Goal: Information Seeking & Learning: Understand process/instructions

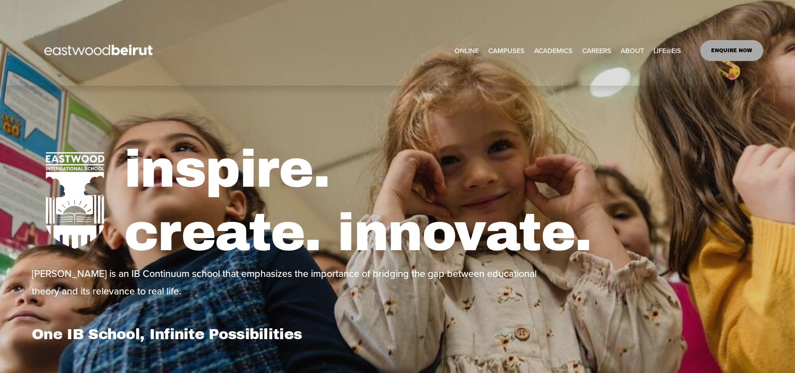
select select "**"
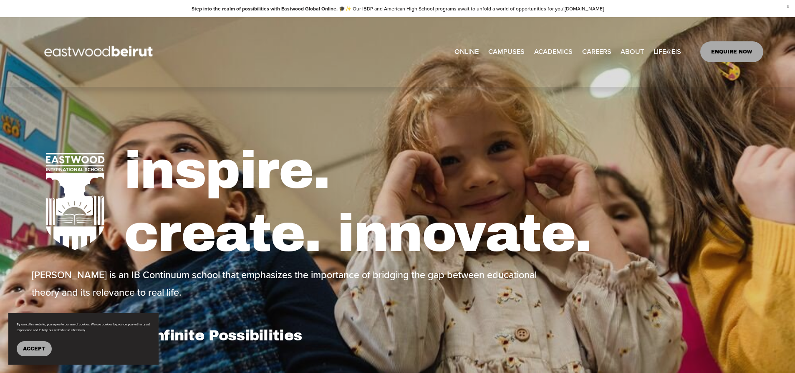
click at [0, 0] on span "Tuition & Financial Aid" at bounding box center [0, 0] width 0 height 0
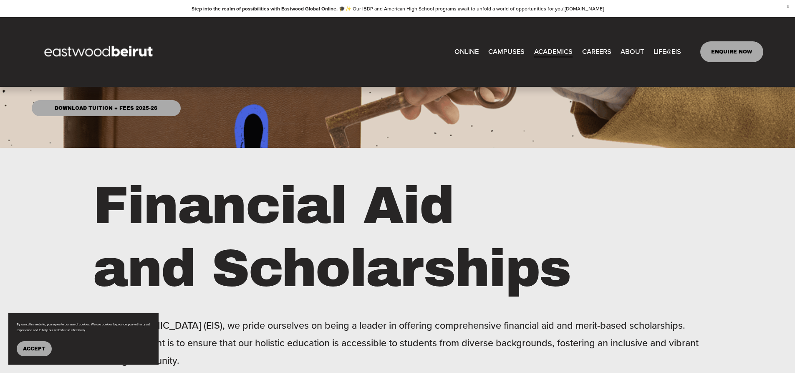
scroll to position [167, 0]
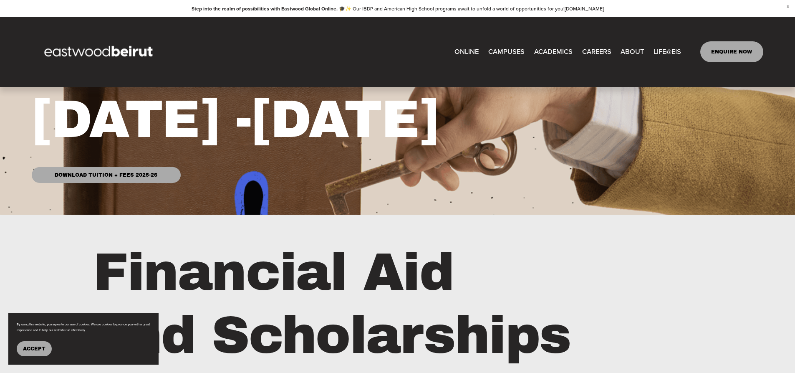
click at [0, 0] on span "Admissions" at bounding box center [0, 0] width 0 height 0
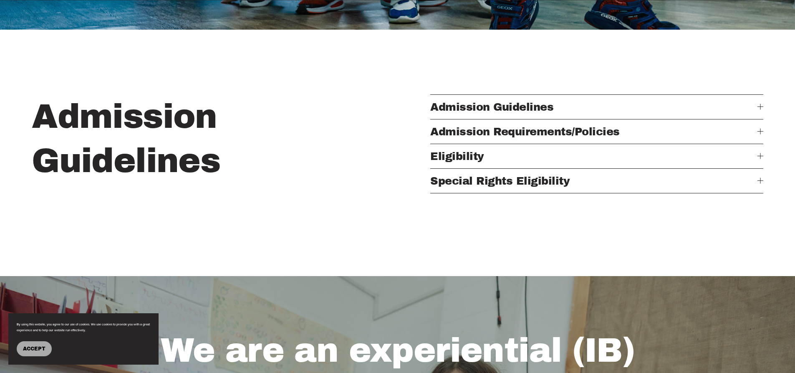
scroll to position [334, 0]
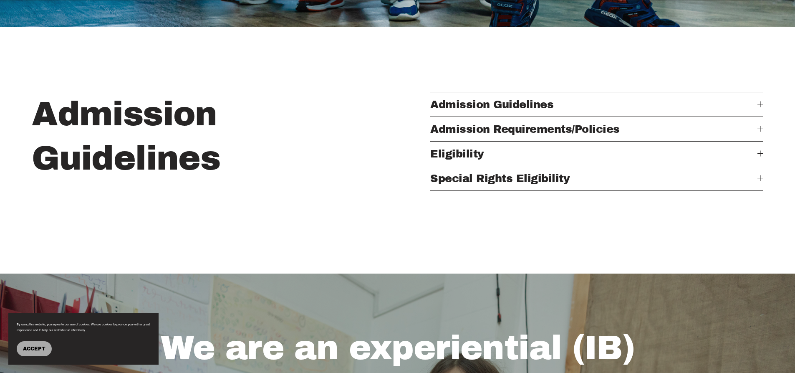
click at [519, 107] on span "Admission Guidelines" at bounding box center [593, 105] width 327 height 12
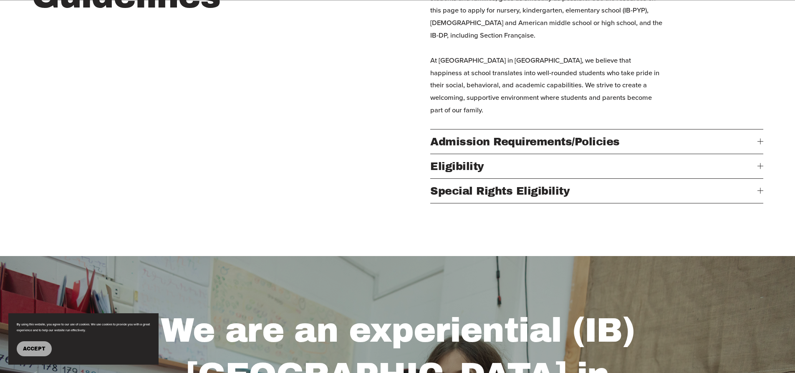
scroll to position [501, 0]
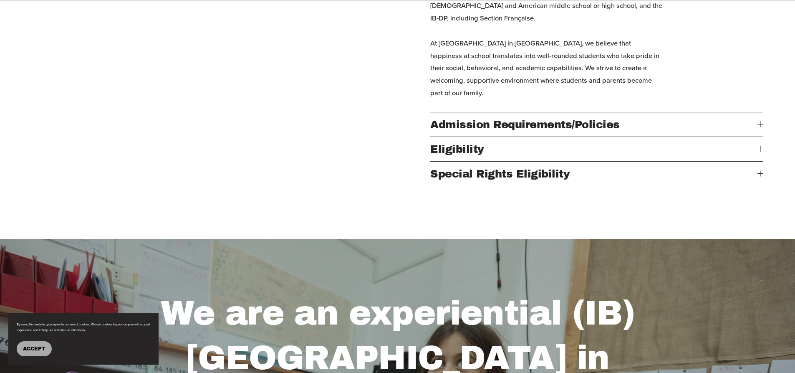
click at [600, 151] on button "Eligibility" at bounding box center [596, 149] width 333 height 24
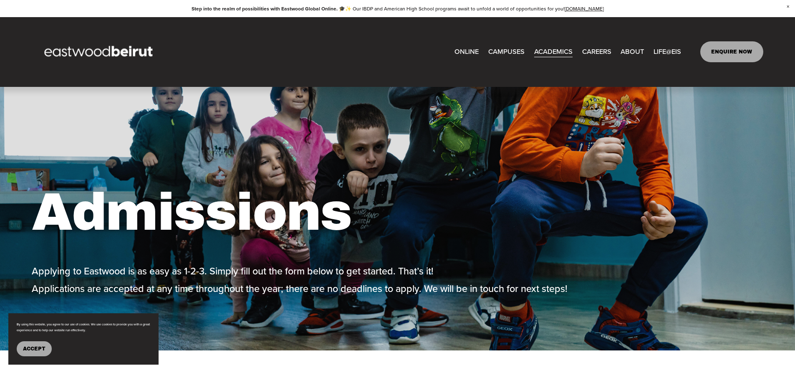
scroll to position [0, 0]
